Goal: Task Accomplishment & Management: Use online tool/utility

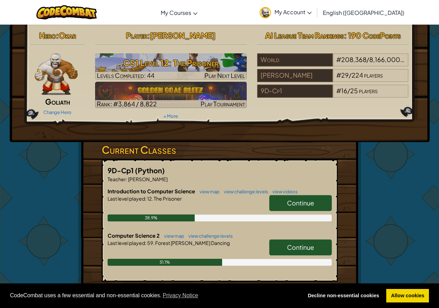
click at [295, 244] on span "Continue" at bounding box center [300, 248] width 27 height 8
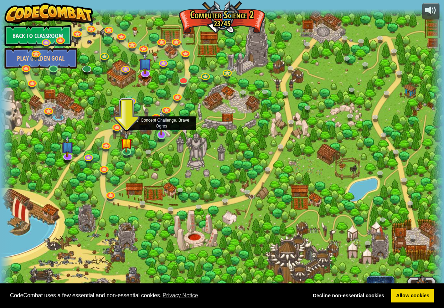
click at [160, 136] on img at bounding box center [161, 122] width 11 height 26
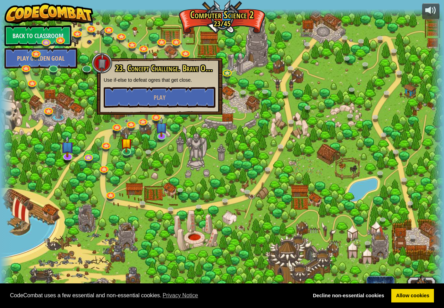
click at [152, 168] on div at bounding box center [222, 154] width 444 height 290
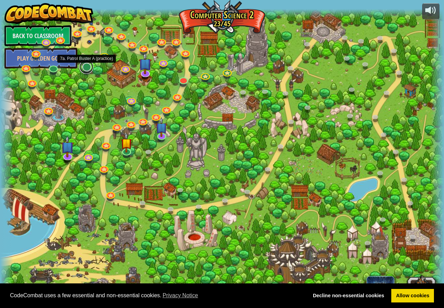
click at [88, 68] on link at bounding box center [86, 67] width 14 height 14
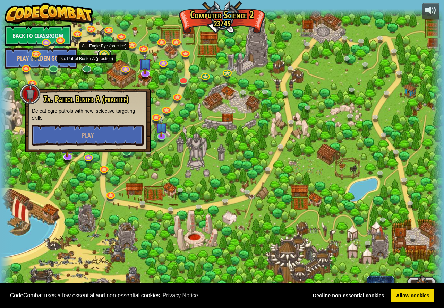
click at [108, 56] on link at bounding box center [104, 55] width 14 height 14
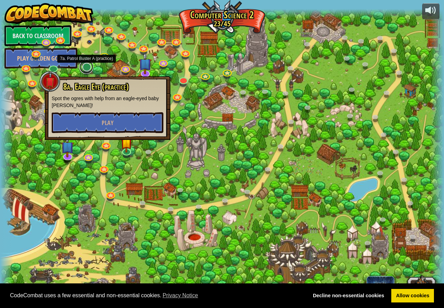
click at [91, 67] on link at bounding box center [86, 67] width 14 height 14
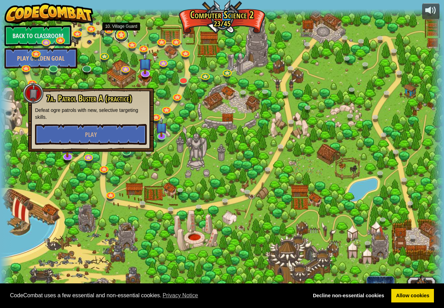
click at [119, 34] on link at bounding box center [121, 35] width 14 height 14
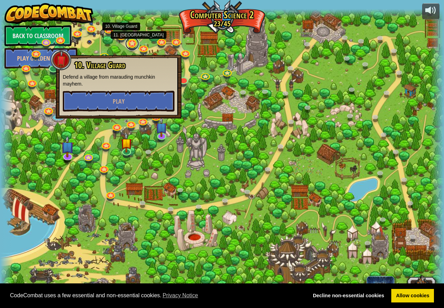
click at [134, 45] on link at bounding box center [132, 44] width 14 height 14
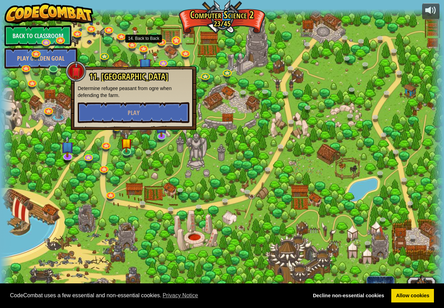
click at [176, 37] on div "8. Picnic Buster Protect the picnickers from patrolling ogres. Play 9. If-strav…" at bounding box center [222, 154] width 444 height 290
click at [176, 37] on link at bounding box center [176, 41] width 14 height 14
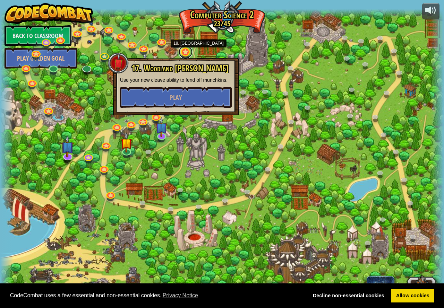
click at [188, 56] on link at bounding box center [186, 52] width 14 height 14
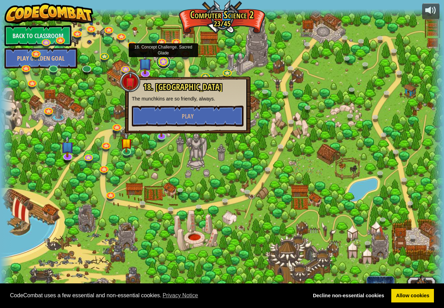
click at [161, 64] on link at bounding box center [163, 62] width 14 height 14
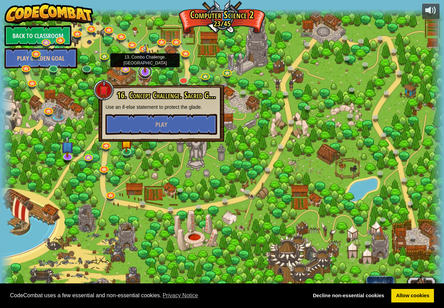
click at [148, 75] on link at bounding box center [145, 72] width 14 height 14
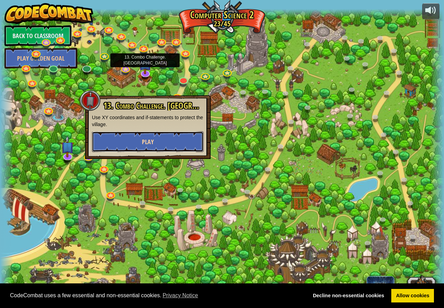
click at [151, 141] on span "Play" at bounding box center [148, 142] width 12 height 9
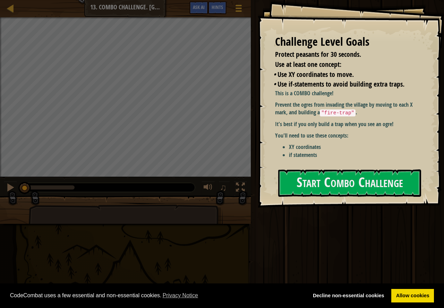
click at [0, 6] on div "Map Computer Science 2 13. Combo Challenge. Middle Point Game Menu Done Hints A…" at bounding box center [125, 8] width 251 height 17
click at [9, 10] on div at bounding box center [10, 8] width 9 height 9
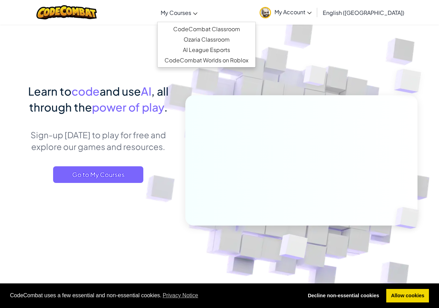
click at [201, 5] on link "My Courses" at bounding box center [179, 12] width 44 height 19
click at [226, 30] on link "CodeCombat Classroom" at bounding box center [207, 29] width 98 height 10
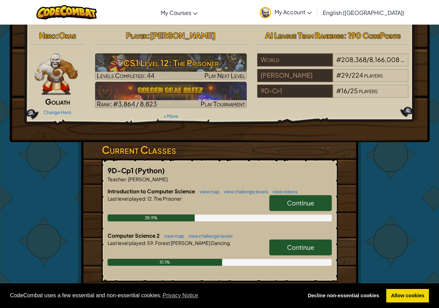
scroll to position [208, 0]
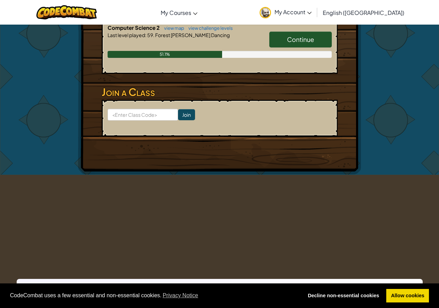
click at [294, 39] on span "Continue" at bounding box center [300, 39] width 27 height 8
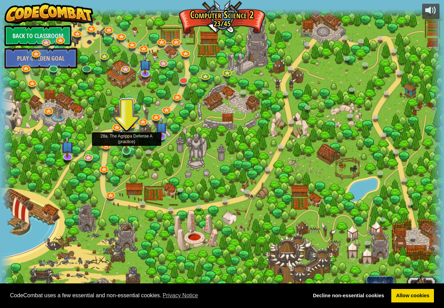
click at [128, 148] on img at bounding box center [126, 138] width 11 height 26
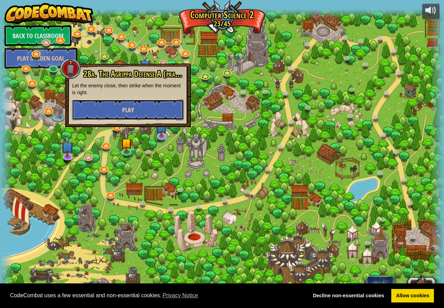
click at [138, 108] on button "Play" at bounding box center [128, 110] width 112 height 21
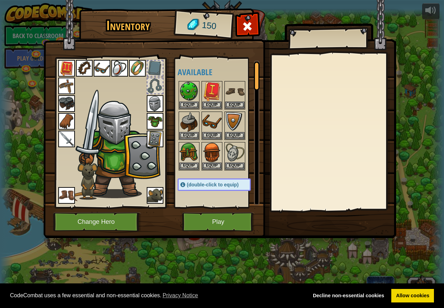
drag, startPoint x: 191, startPoint y: 198, endPoint x: 197, endPoint y: 201, distance: 7.0
click at [197, 201] on div "Available Equip Equip Equip Equip Equip Equip Equip Equip Equip Equip Equip Equ…" at bounding box center [221, 133] width 87 height 145
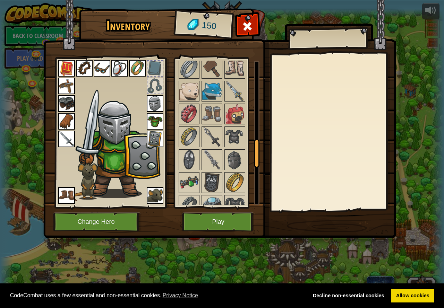
scroll to position [555, 0]
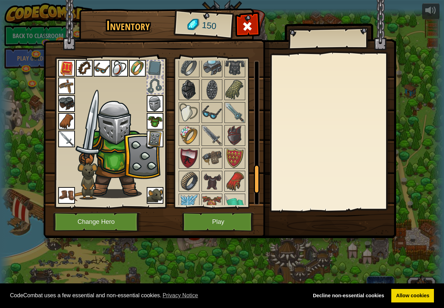
click at [193, 91] on img at bounding box center [188, 89] width 19 height 19
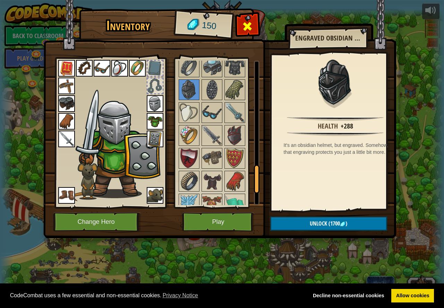
click at [252, 20] on div at bounding box center [248, 28] width 22 height 22
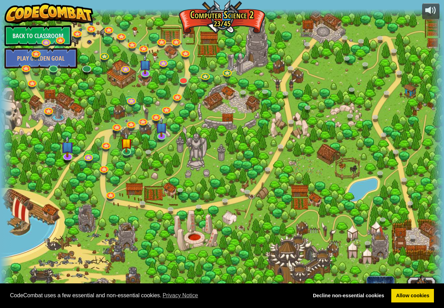
click at [107, 201] on div at bounding box center [222, 154] width 444 height 290
click at [108, 195] on link at bounding box center [111, 194] width 14 height 14
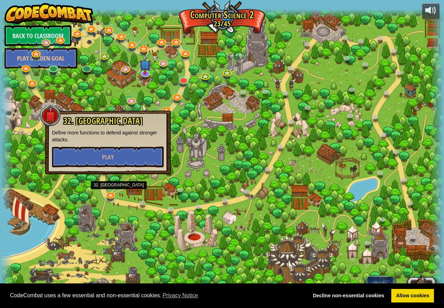
click at [141, 142] on p "Define more functions to defend against stronger attacks." at bounding box center [108, 136] width 112 height 14
click at [141, 155] on button "Play" at bounding box center [108, 157] width 112 height 21
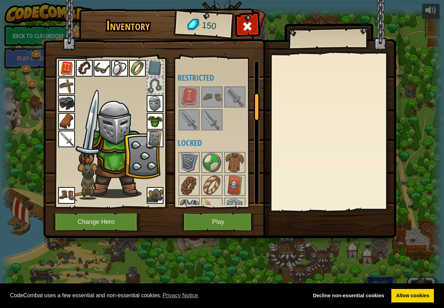
scroll to position [243, 0]
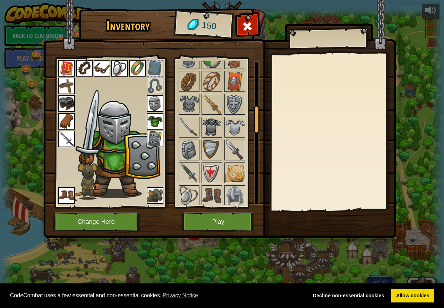
click at [208, 120] on img at bounding box center [211, 127] width 19 height 19
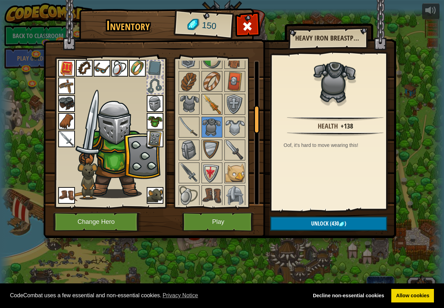
click at [215, 111] on img at bounding box center [211, 104] width 19 height 19
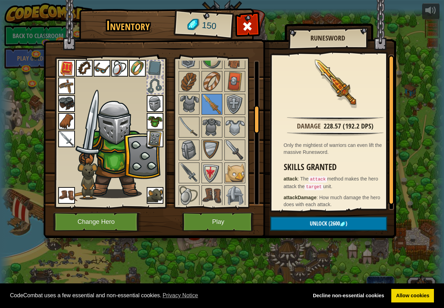
click at [59, 138] on img at bounding box center [66, 139] width 17 height 17
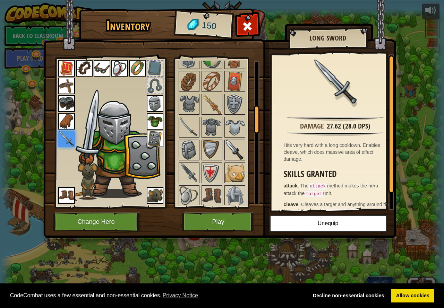
click at [236, 153] on img at bounding box center [234, 150] width 19 height 19
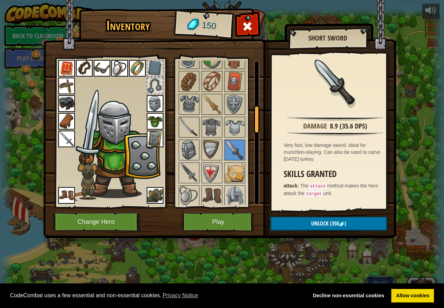
click at [183, 122] on img at bounding box center [188, 127] width 19 height 19
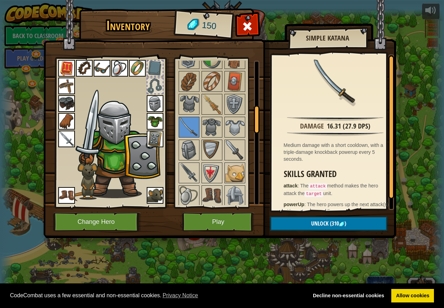
click at [62, 141] on img at bounding box center [66, 139] width 17 height 17
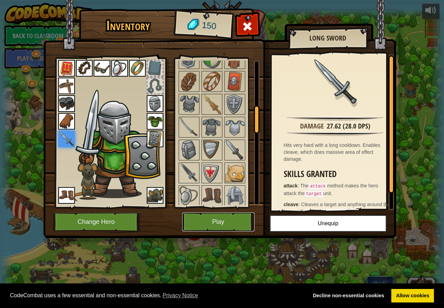
click at [218, 225] on button "Play" at bounding box center [218, 222] width 73 height 19
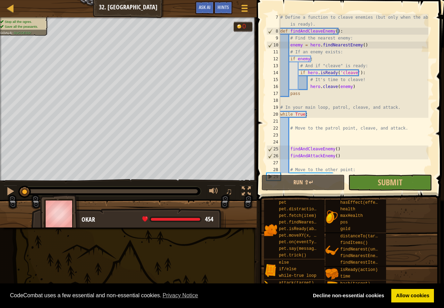
scroll to position [76, 0]
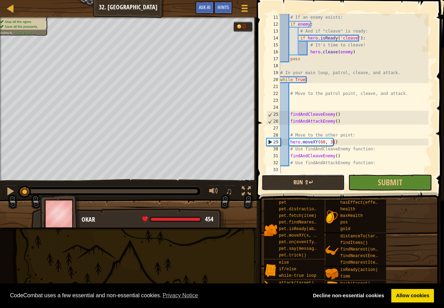
click at [312, 177] on button "Run ⇧↵" at bounding box center [303, 183] width 83 height 16
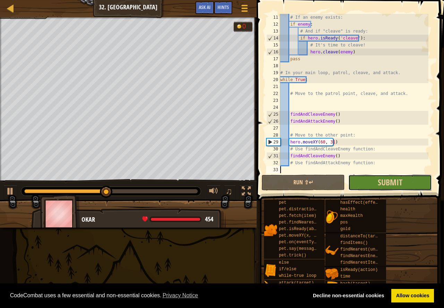
click at [371, 180] on button "Submit" at bounding box center [389, 183] width 83 height 16
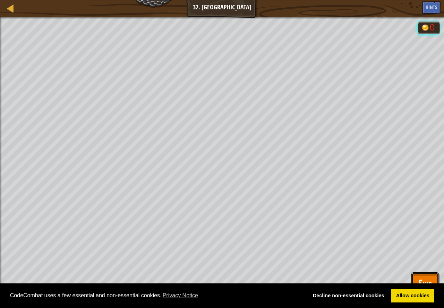
click at [425, 278] on span "Skip" at bounding box center [425, 284] width 14 height 14
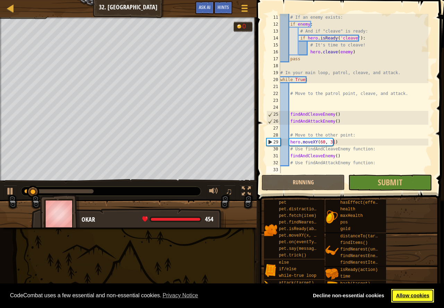
click at [419, 294] on link "Allow cookies" at bounding box center [412, 296] width 43 height 14
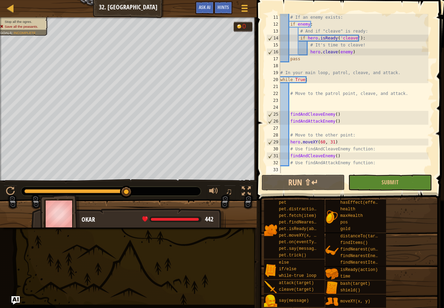
type textarea "# Move to the patrol point, cleave, and attack."
click at [311, 96] on div "# If an enemy exists: if enemy : # And if "cleave" is ready: if hero . isReady …" at bounding box center [354, 100] width 150 height 173
click at [323, 98] on div "# If an enemy exists: if enemy : # And if "cleave" is ready: if hero . isReady …" at bounding box center [354, 100] width 150 height 173
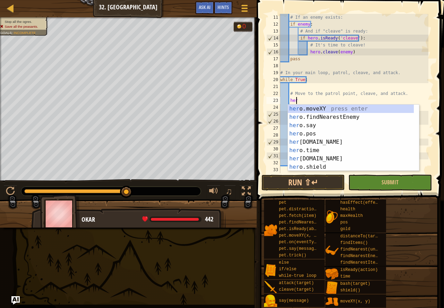
scroll to position [3, 1]
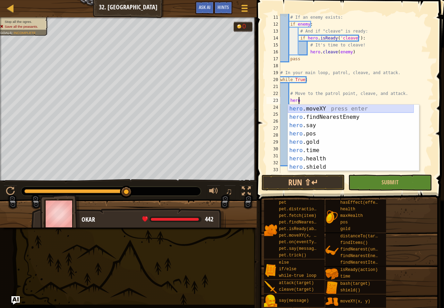
click at [317, 105] on div "hero .moveXY press enter hero .findNearestEnemy press enter hero .say press ent…" at bounding box center [351, 146] width 126 height 83
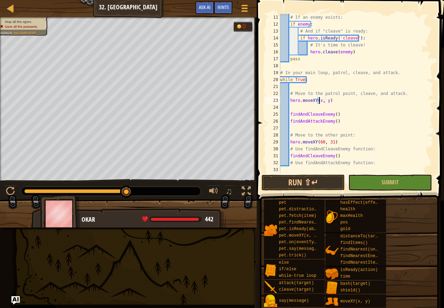
click at [330, 94] on div "# If an enemy exists: if enemy : # And if "cleave" is ready: if hero . isReady …" at bounding box center [354, 100] width 150 height 173
click at [335, 101] on div "# If an enemy exists: if enemy : # And if "cleave" is ready: if hero . isReady …" at bounding box center [354, 100] width 150 height 173
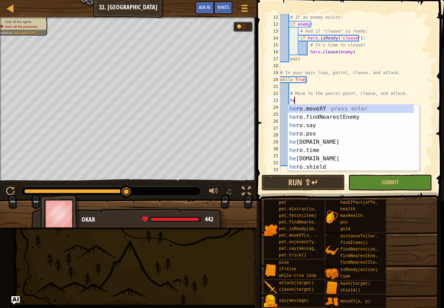
type textarea "h"
drag, startPoint x: 355, startPoint y: 109, endPoint x: 356, endPoint y: 117, distance: 8.7
click at [356, 117] on div "hero .moveXY press enter hero .findNearestEnemy press enter hero .say press ent…" at bounding box center [351, 146] width 126 height 83
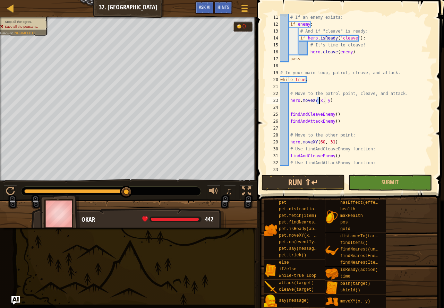
click at [332, 96] on div "# If an enemy exists: if enemy : # And if "cleave" is ready: if hero . isReady …" at bounding box center [354, 100] width 150 height 173
click at [335, 100] on div "# If an enemy exists: if enemy : # And if "cleave" is ready: if hero . isReady …" at bounding box center [354, 100] width 150 height 173
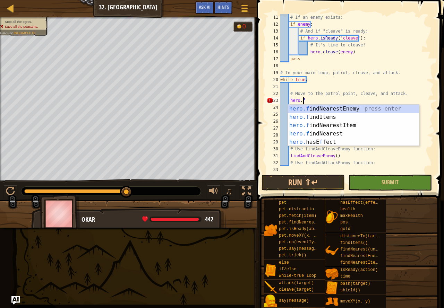
scroll to position [3, 2]
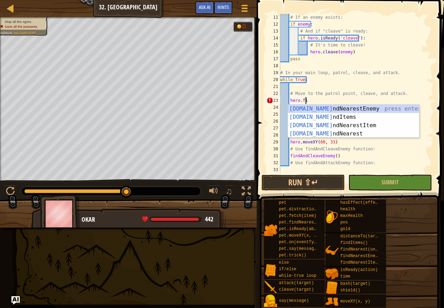
type textarea "hero.fin"
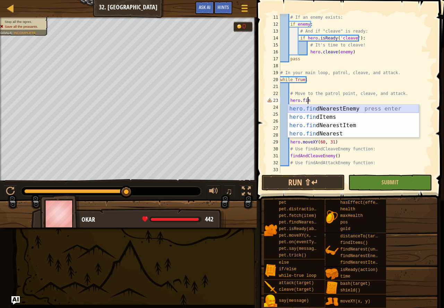
click at [342, 111] on div "hero.fin dNearestEnemy press enter hero.fin dItems press enter hero.fin dNeares…" at bounding box center [353, 130] width 131 height 50
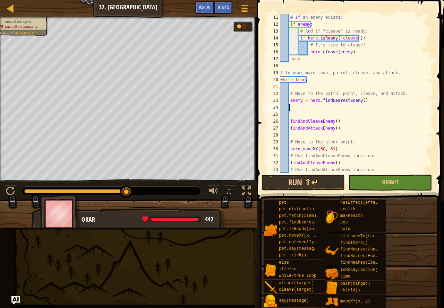
scroll to position [3, 0]
type textarea "h"
click at [308, 180] on button "Run ⇧↵" at bounding box center [303, 183] width 83 height 16
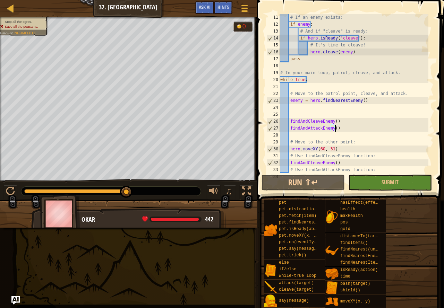
click at [338, 127] on div "# If an enemy exists: if enemy : # And if "cleave" is ready: if hero . isReady …" at bounding box center [354, 100] width 150 height 173
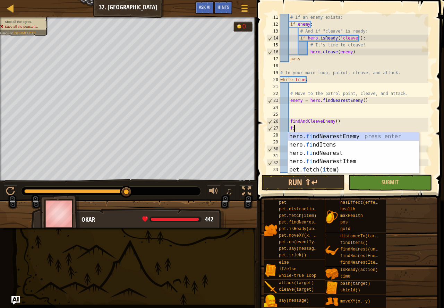
type textarea "f"
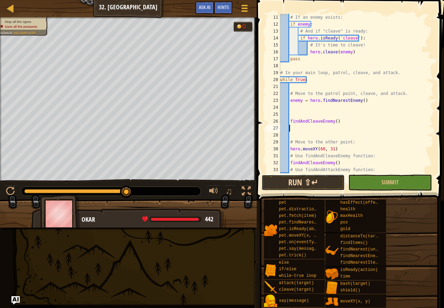
click at [313, 183] on button "Run ⇧↵" at bounding box center [303, 183] width 83 height 16
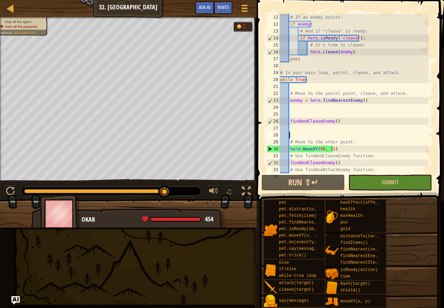
click at [318, 135] on div "# If an enemy exists: if enemy : # And if "cleave" is ready: if hero . isReady …" at bounding box center [354, 100] width 150 height 173
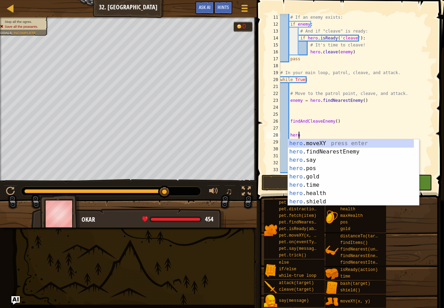
scroll to position [3, 1]
click at [319, 144] on div "hero. moveXY press enter hero. findNearestEnemy press enter hero. say press ent…" at bounding box center [351, 180] width 126 height 83
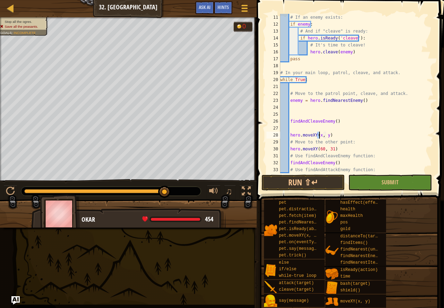
scroll to position [3, 3]
click at [329, 134] on div "# If an enemy exists: if enemy : # And if "cleave" is ready: if hero . isReady …" at bounding box center [354, 100] width 150 height 173
click at [307, 187] on button "Run ⇧↵" at bounding box center [303, 183] width 83 height 16
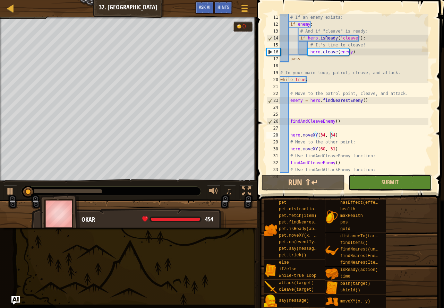
click at [402, 186] on button "Submit" at bounding box center [389, 183] width 83 height 16
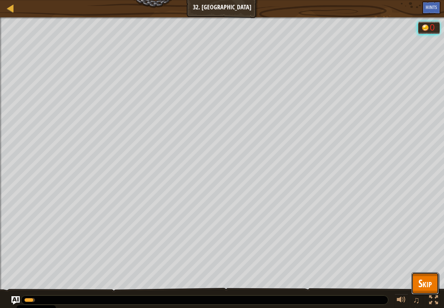
click at [418, 276] on button "Skip" at bounding box center [424, 284] width 27 height 22
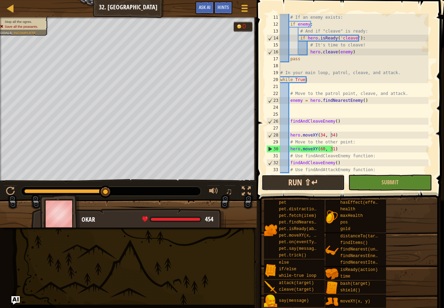
click at [322, 184] on button "Run ⇧↵" at bounding box center [303, 183] width 83 height 16
click at [336, 150] on div "# If an enemy exists: if enemy : # And if "cleave" is ready: if hero . isReady …" at bounding box center [354, 100] width 150 height 173
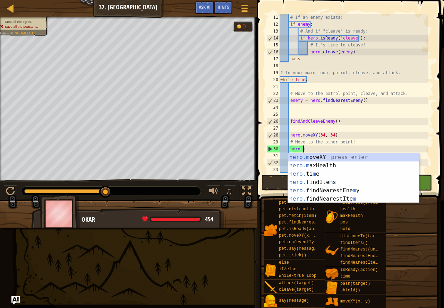
scroll to position [3, 0]
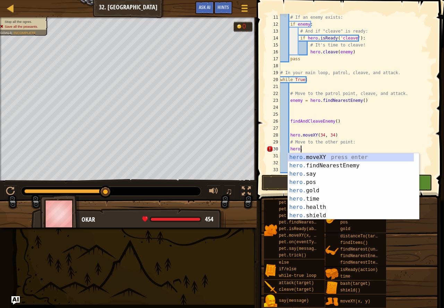
drag, startPoint x: 334, startPoint y: 150, endPoint x: 301, endPoint y: 146, distance: 33.5
click at [301, 146] on div "# If an enemy exists: if enemy : # And if "cleave" is ready: if hero . isReady …" at bounding box center [354, 100] width 150 height 173
type textarea "h"
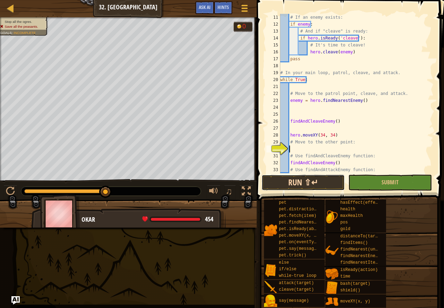
click at [327, 185] on button "Run ⇧↵" at bounding box center [303, 183] width 83 height 16
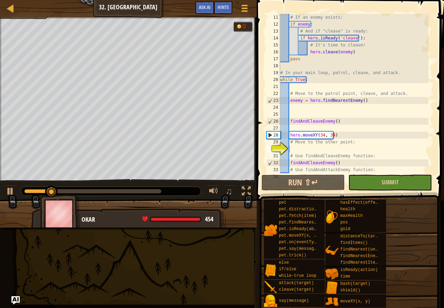
drag, startPoint x: 384, startPoint y: 176, endPoint x: 384, endPoint y: 189, distance: 12.8
click at [384, 189] on div "11 12 13 14 15 16 17 18 19 20 21 22 23 24 25 26 27 28 29 30 31 32 33 34 # If an…" at bounding box center [349, 113] width 189 height 221
click at [384, 189] on button "Submit" at bounding box center [389, 183] width 83 height 16
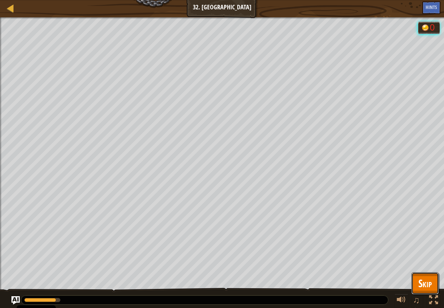
click at [423, 286] on span "Skip" at bounding box center [425, 284] width 14 height 14
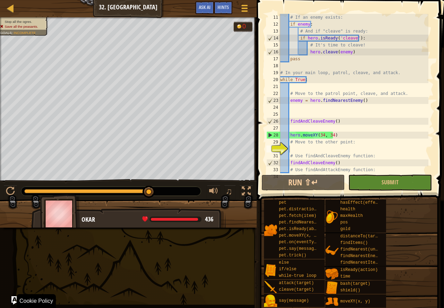
click at [49, 272] on div "Map Computer Science 2 32. Village Warder Game Menu Done Hints Ask AI 1 ההההההה…" at bounding box center [222, 154] width 444 height 308
